Goal: Find specific page/section: Find specific page/section

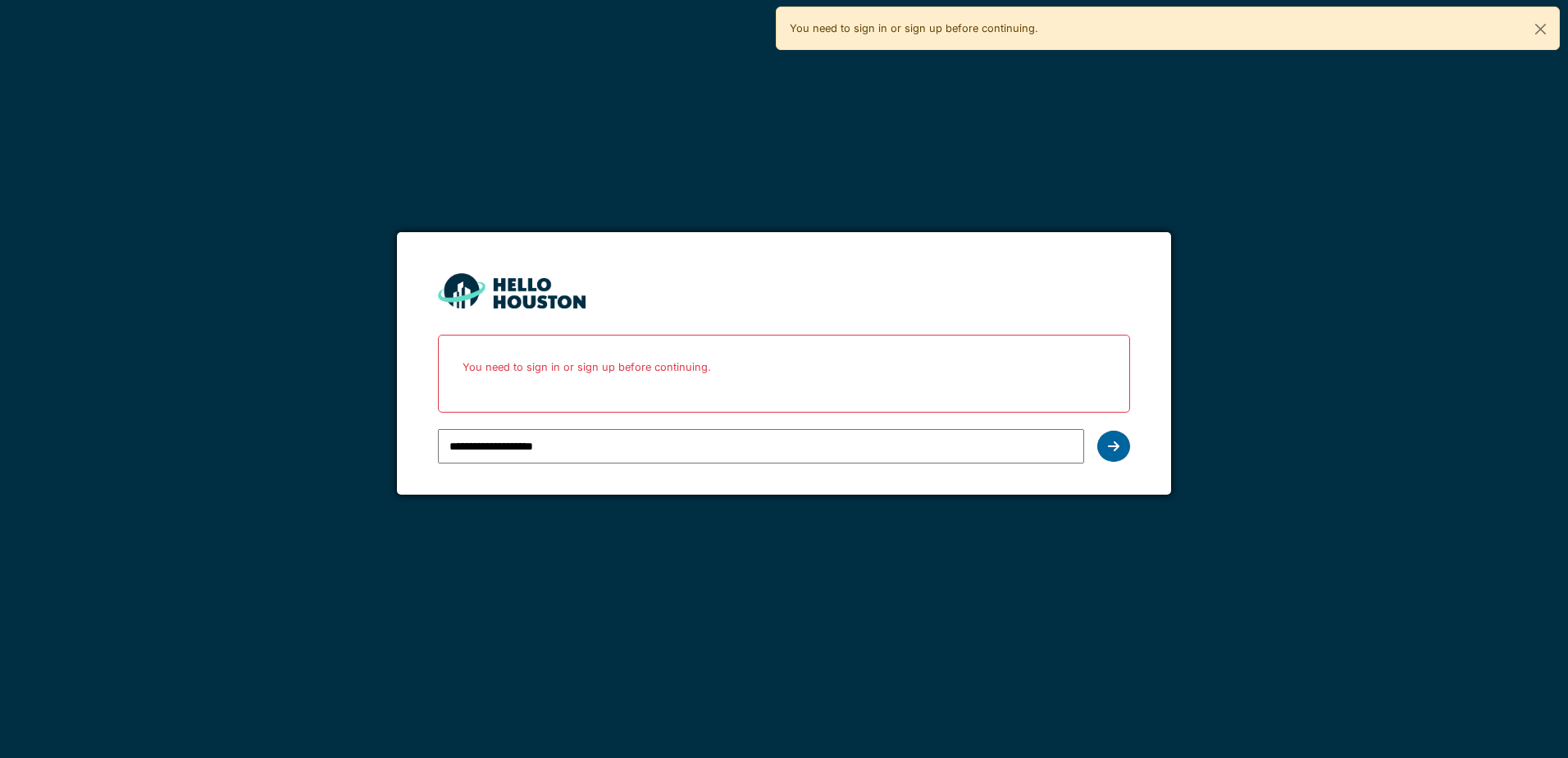
click at [1113, 444] on icon at bounding box center [1113, 446] width 12 height 13
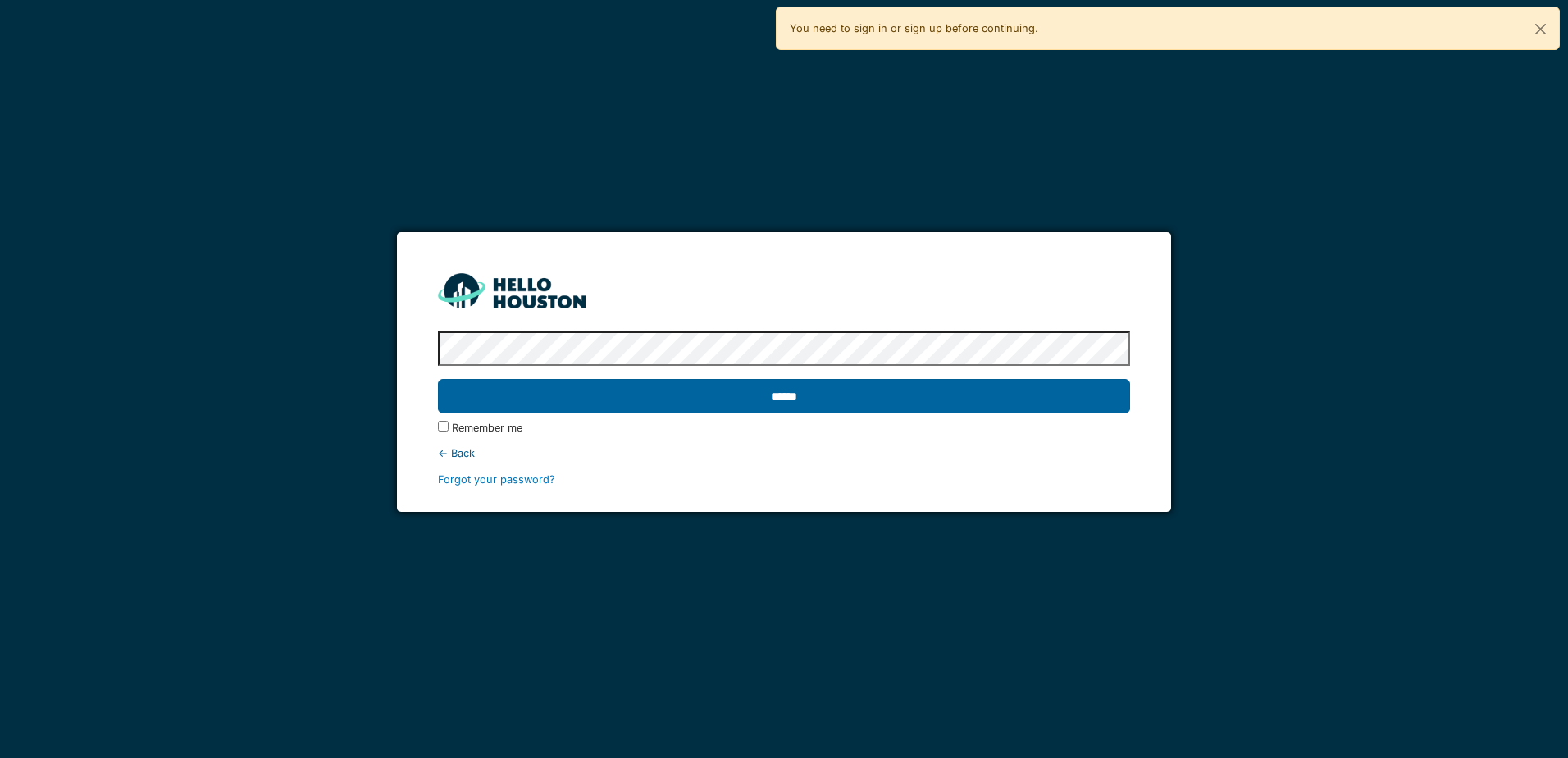
click at [717, 388] on input "******" at bounding box center [784, 396] width 691 height 34
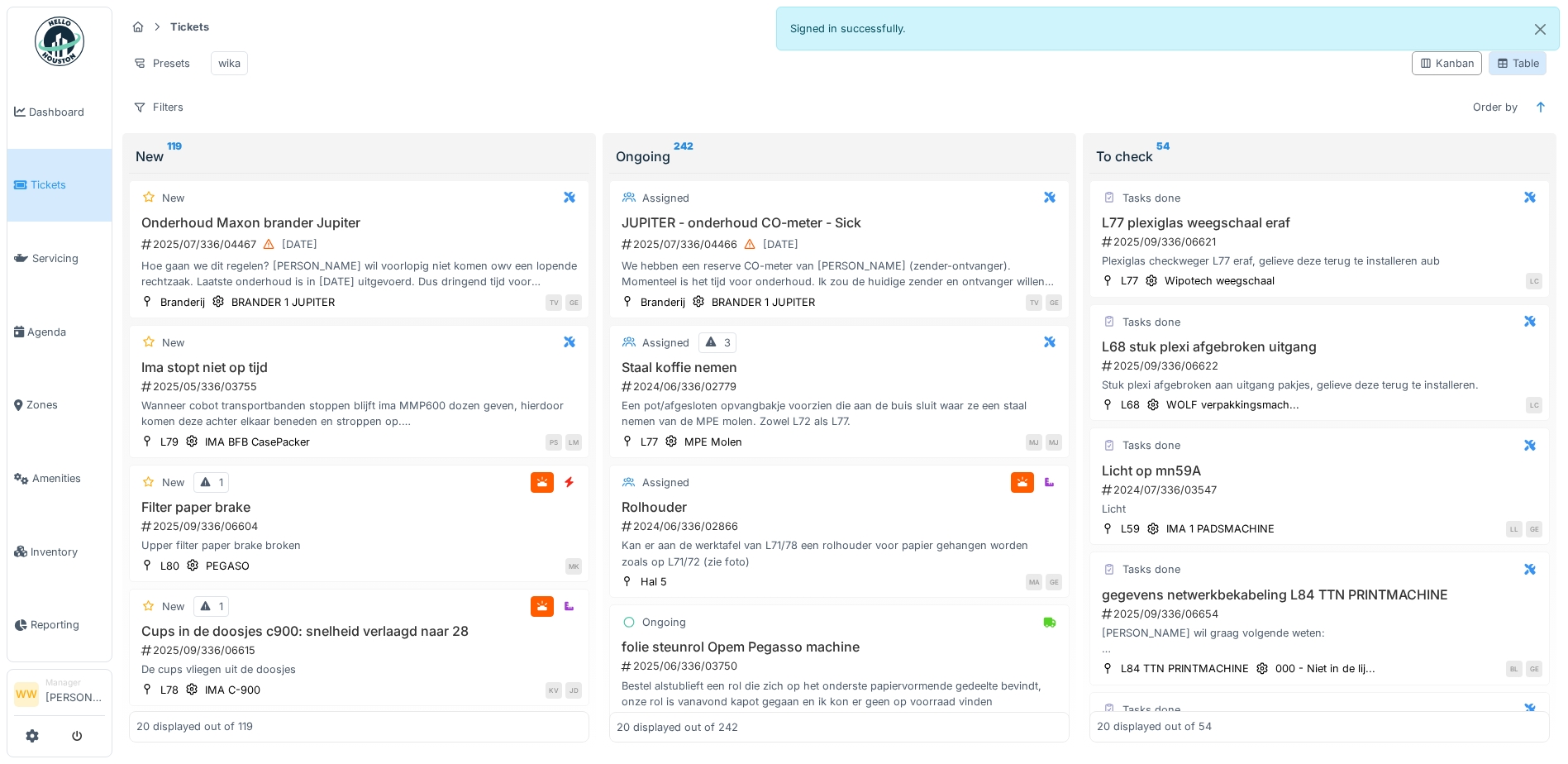
click at [1522, 71] on div "Table" at bounding box center [1517, 63] width 43 height 16
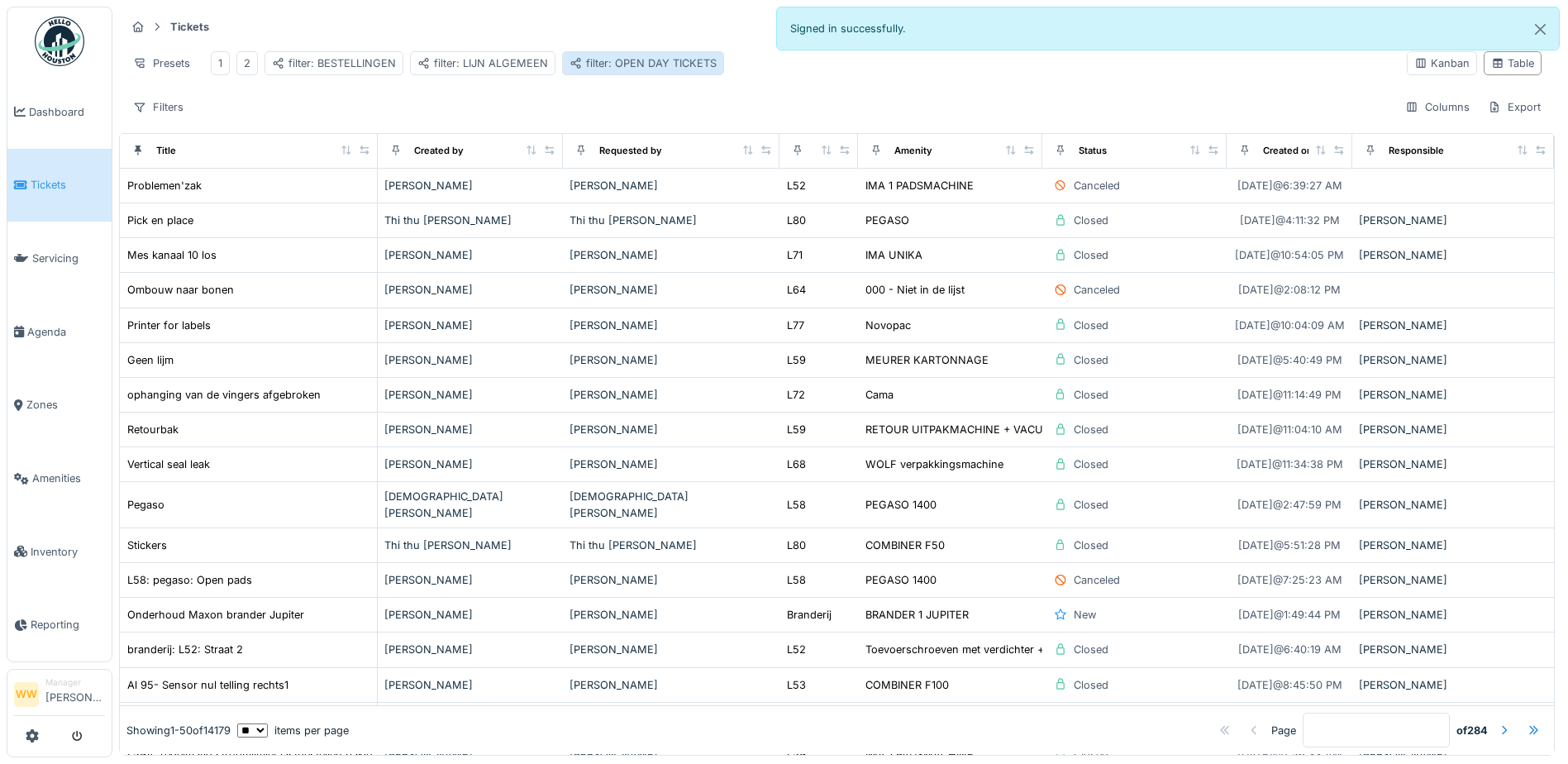
click at [623, 62] on div "filter: OPEN DAY TICKETS" at bounding box center [643, 63] width 147 height 16
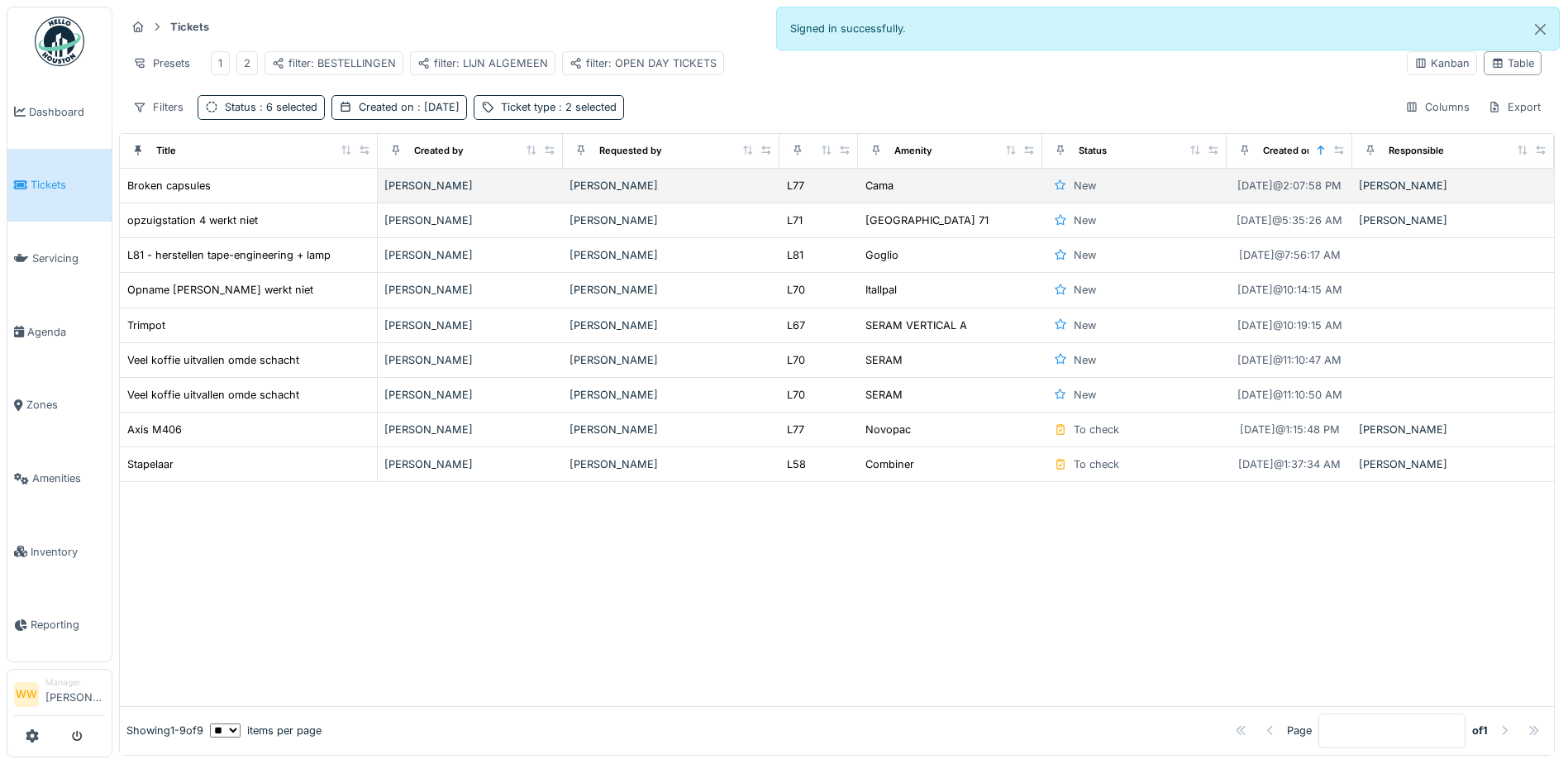
click at [680, 193] on div "[PERSON_NAME]" at bounding box center [671, 186] width 203 height 16
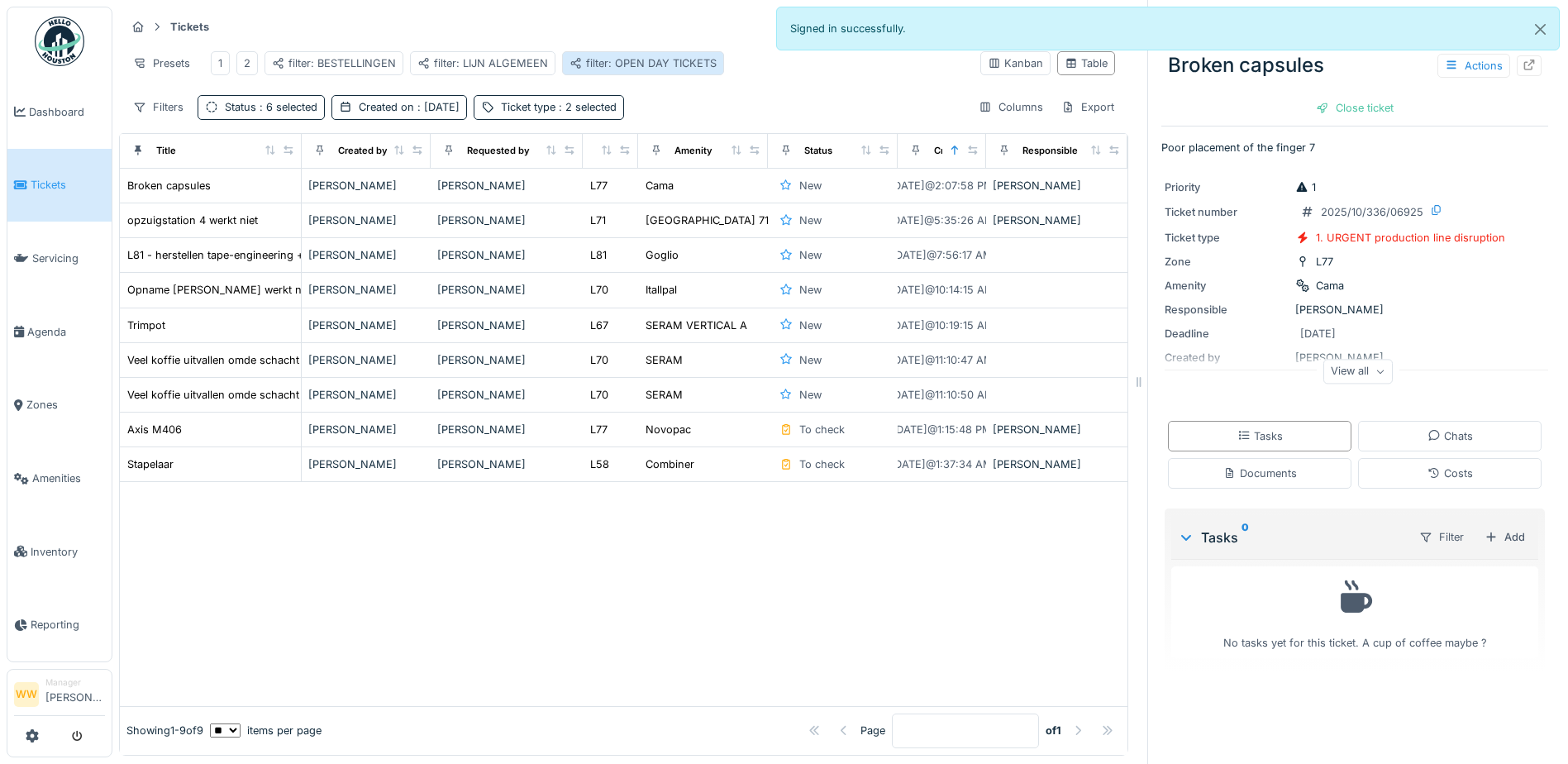
click at [665, 59] on div "filter: OPEN DAY TICKETS" at bounding box center [643, 63] width 147 height 16
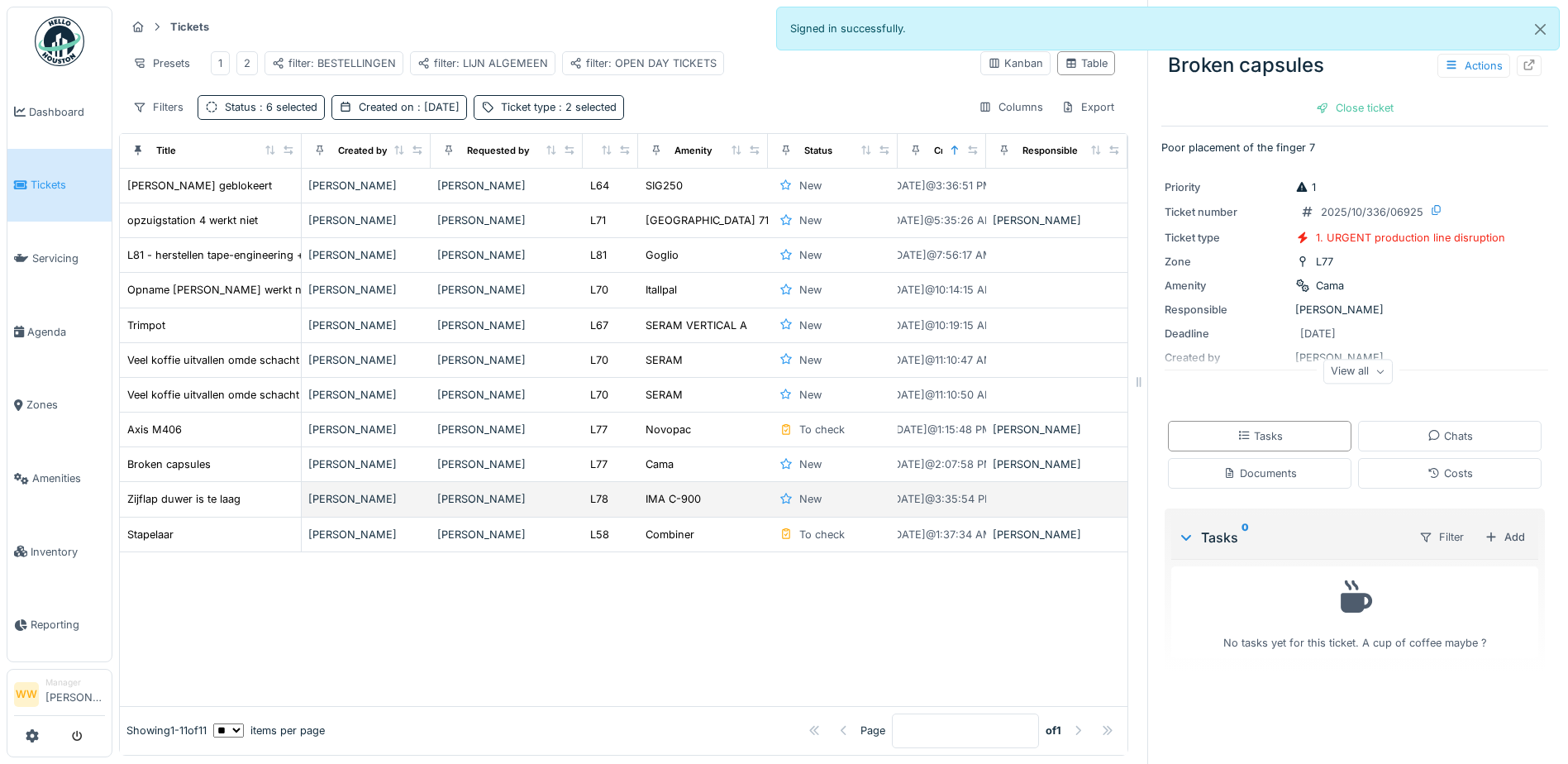
click at [716, 507] on div "IMA C-900" at bounding box center [703, 499] width 116 height 18
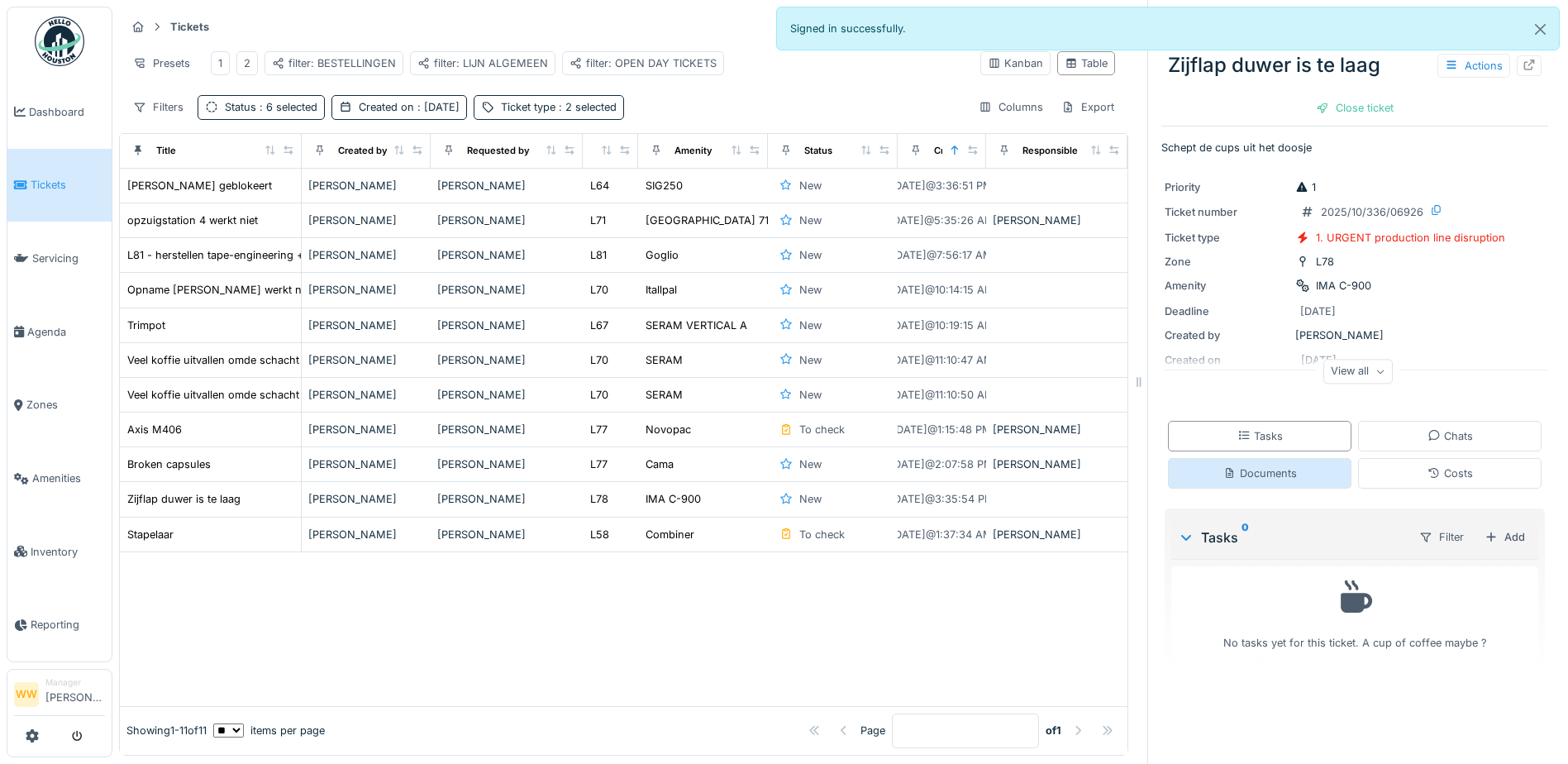
click at [1259, 475] on div "Documents" at bounding box center [1260, 473] width 73 height 16
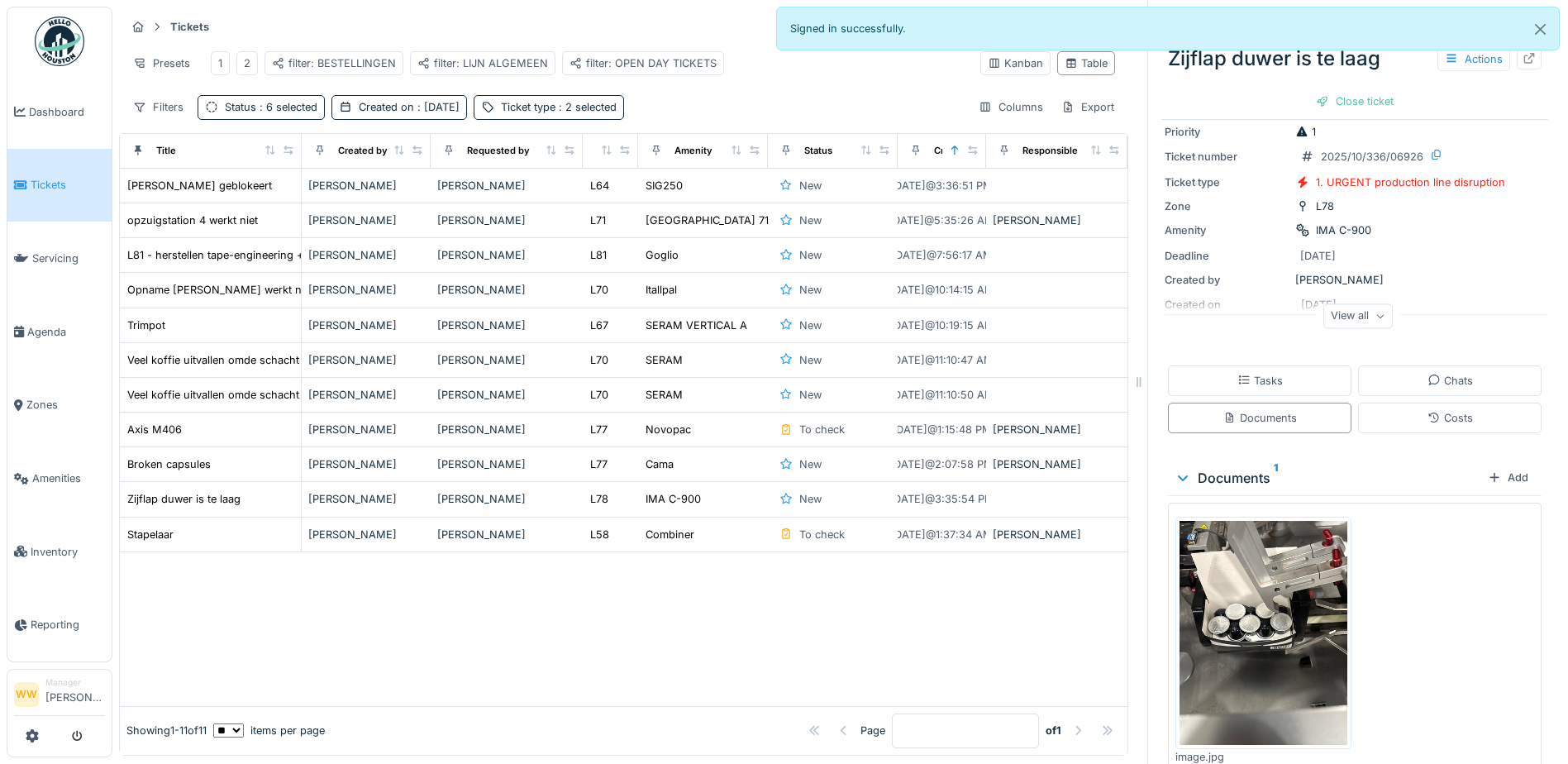
scroll to position [83, 0]
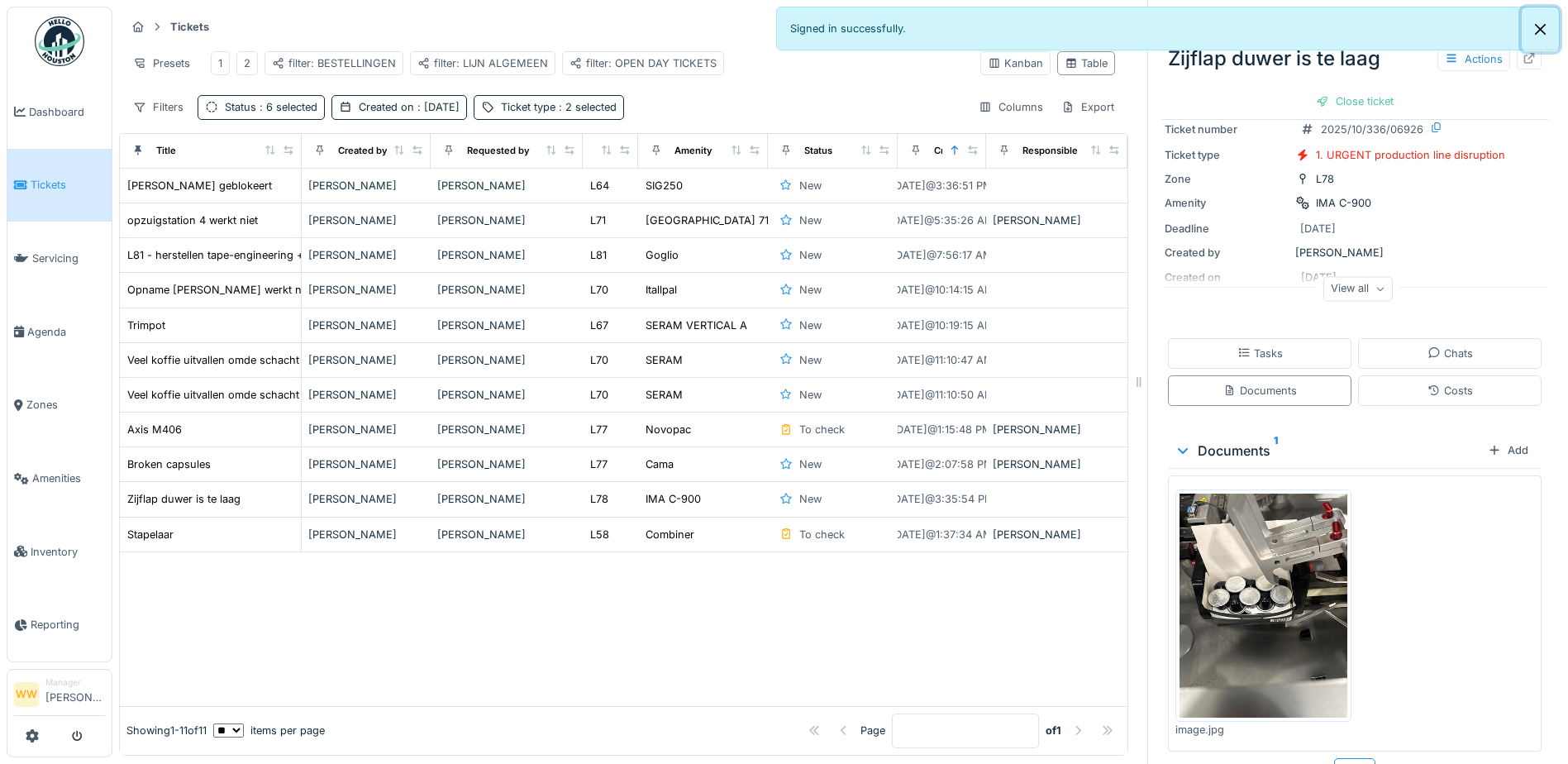
click at [1534, 30] on button "Close" at bounding box center [1540, 30] width 37 height 44
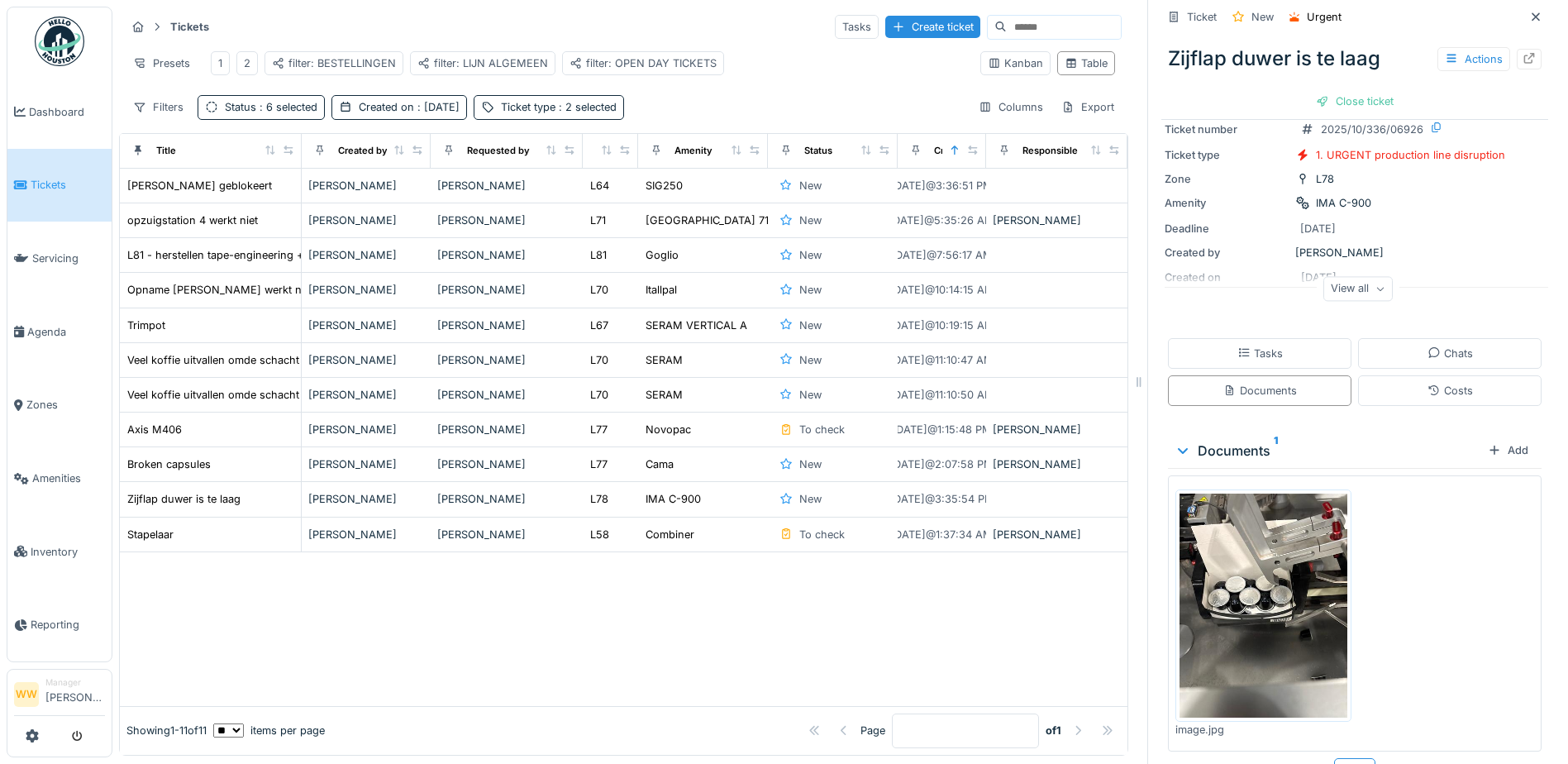
click at [1529, 12] on icon at bounding box center [1536, 17] width 14 height 11
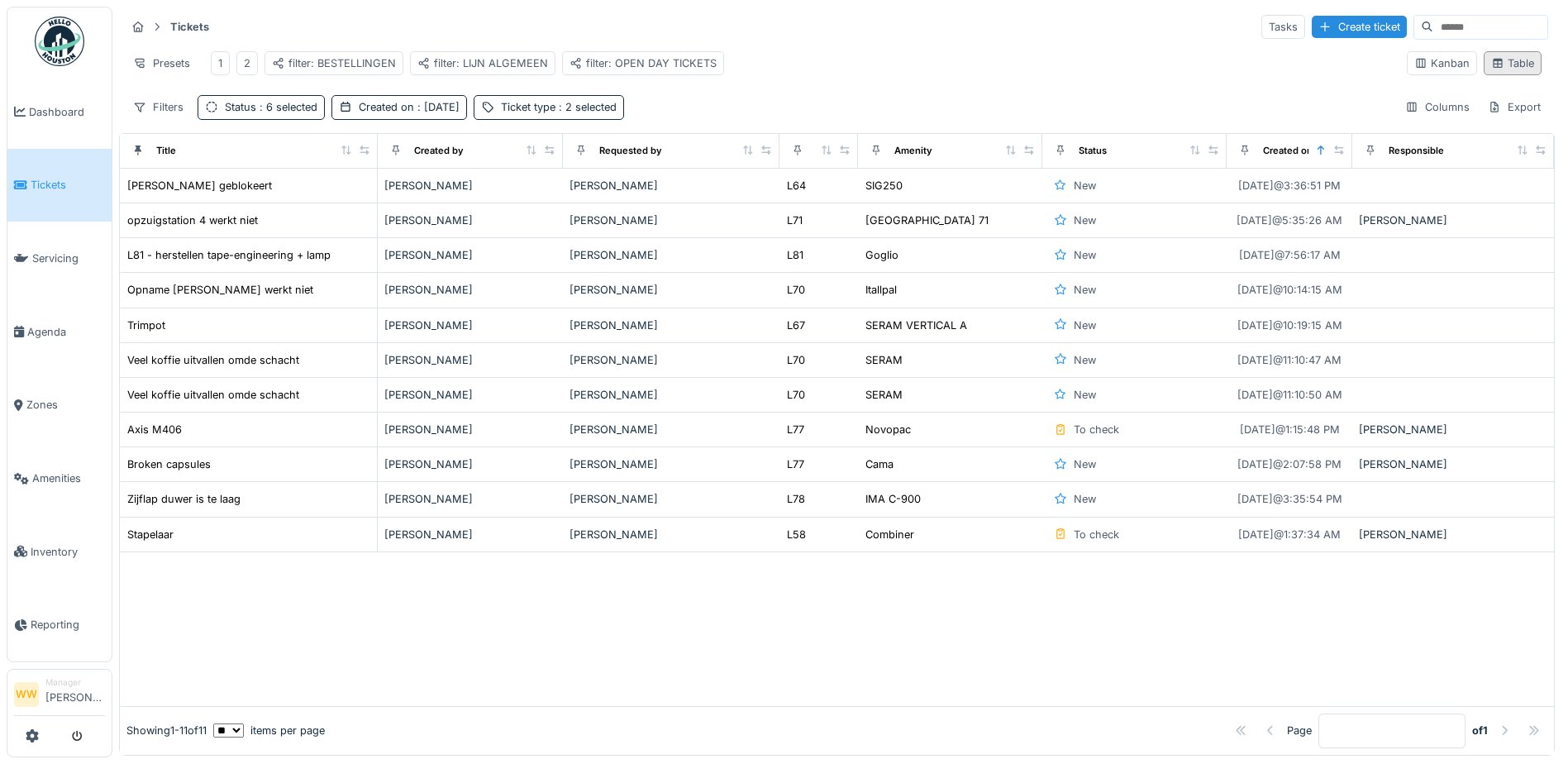
click at [1493, 59] on icon at bounding box center [1497, 63] width 9 height 9
click at [672, 56] on div "filter: OPEN DAY TICKETS" at bounding box center [643, 63] width 147 height 16
click at [675, 56] on div "filter: OPEN DAY TICKETS" at bounding box center [643, 63] width 147 height 16
